Goal: Check status: Check status

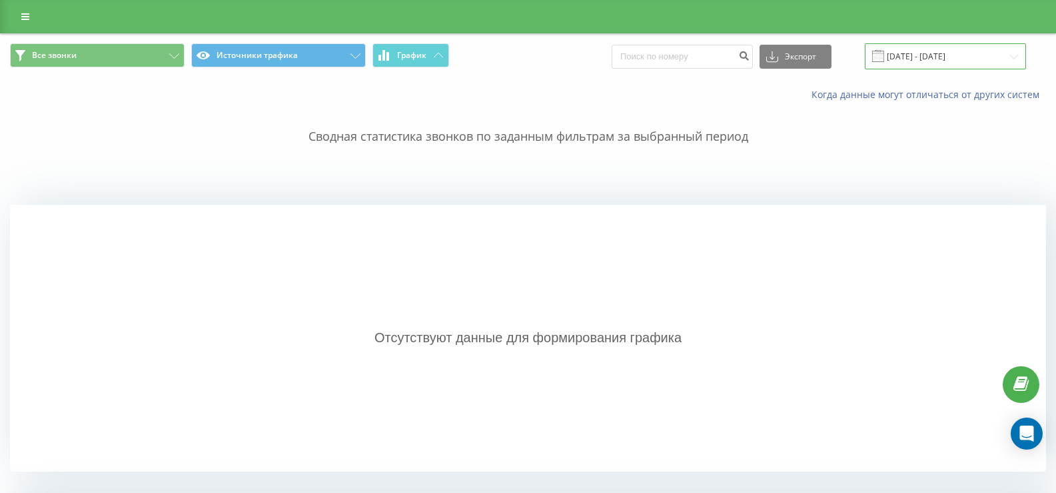
click at [917, 59] on input "15.09.2025 - 19.09.2025" at bounding box center [945, 56] width 161 height 26
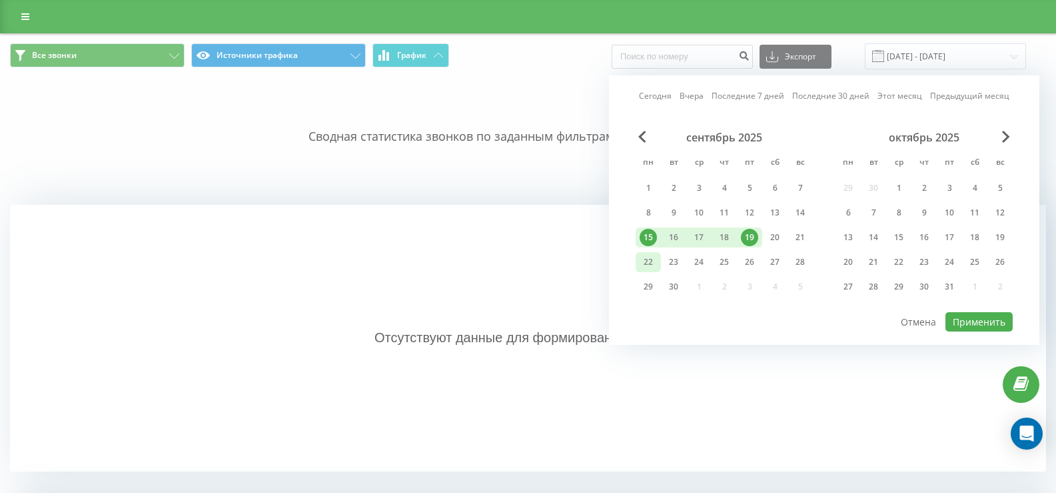
click at [649, 263] on div "22" at bounding box center [648, 261] width 17 height 17
click at [969, 320] on button "Применить" at bounding box center [979, 321] width 67 height 19
type input "[DATE] - [DATE]"
